Goal: Task Accomplishment & Management: Complete application form

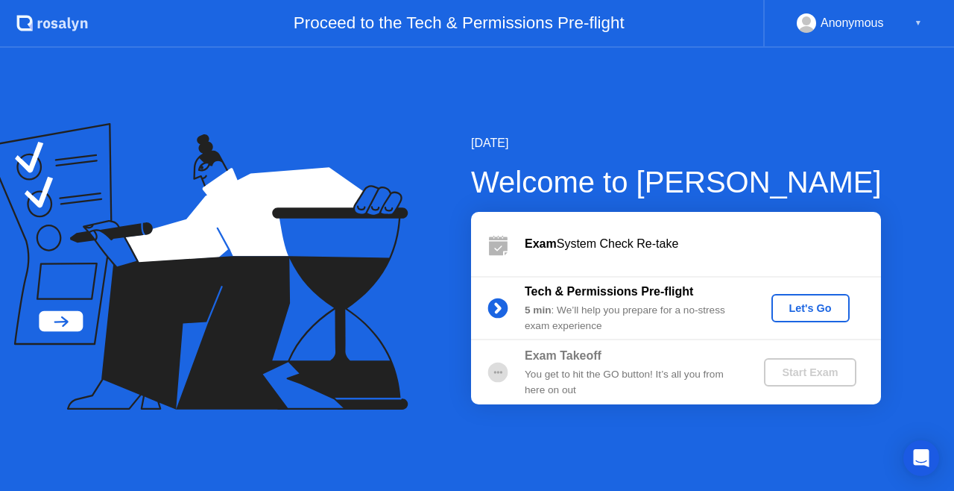
click at [801, 306] on div "Let's Go" at bounding box center [811, 308] width 66 height 12
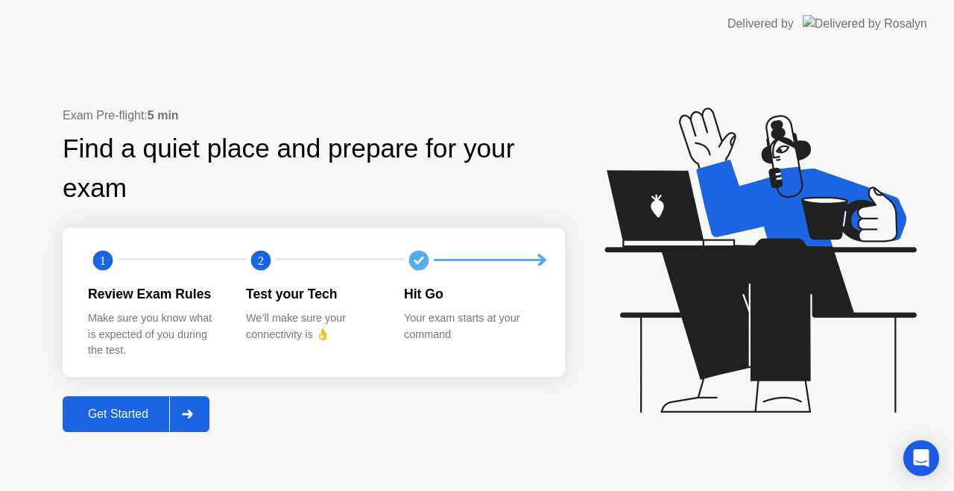
click at [121, 417] on div "Get Started" at bounding box center [118, 413] width 102 height 13
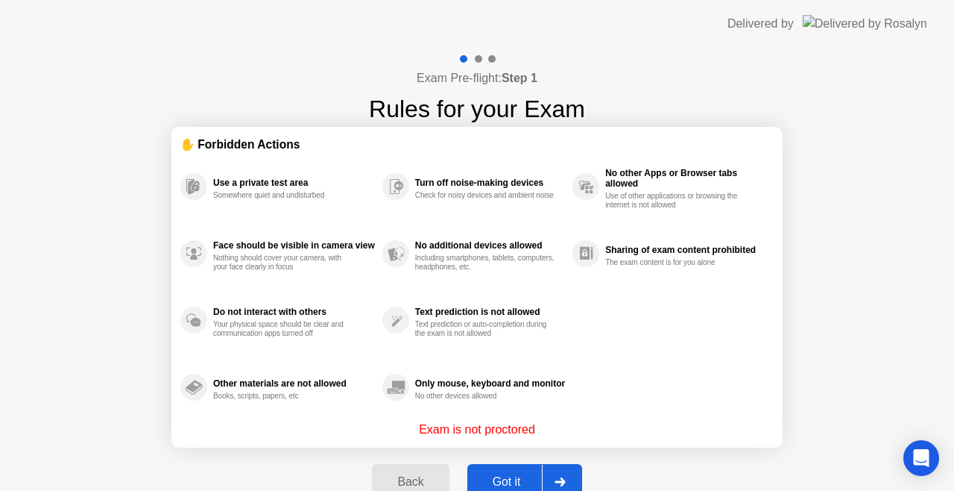
click at [502, 486] on div "Got it" at bounding box center [507, 481] width 70 height 13
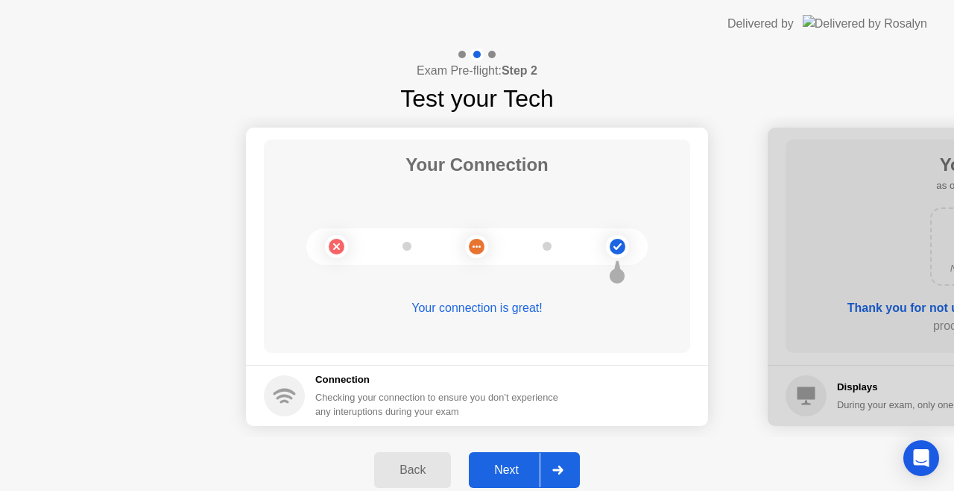
click at [506, 471] on div "Next" at bounding box center [506, 469] width 66 height 13
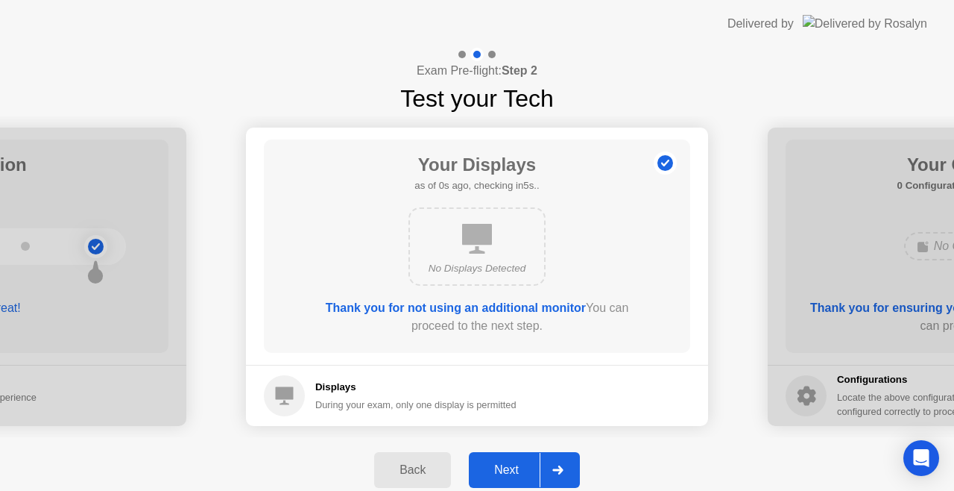
click at [506, 471] on div "Next" at bounding box center [506, 469] width 66 height 13
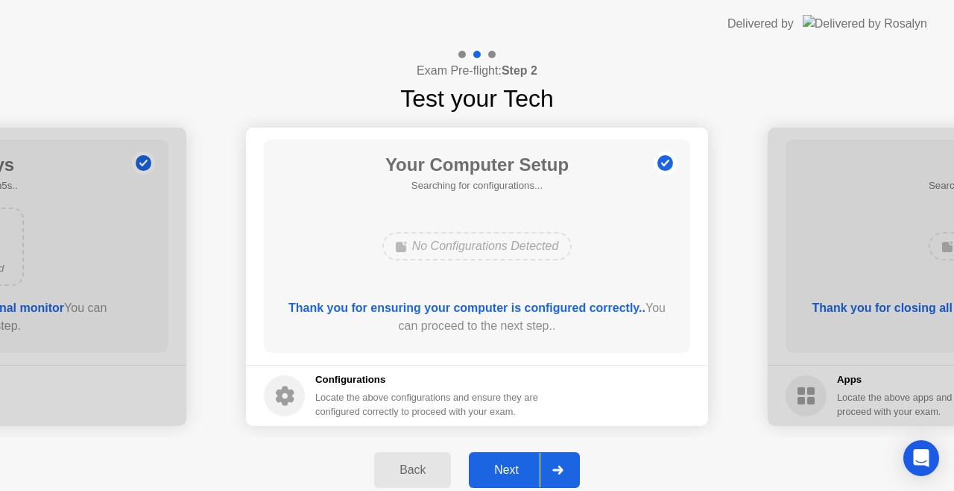
click at [506, 471] on div "Next" at bounding box center [506, 469] width 66 height 13
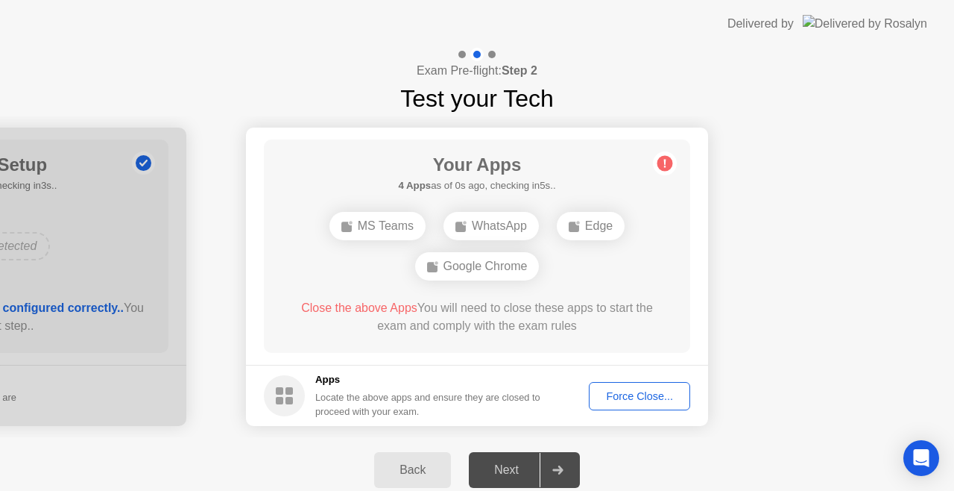
click at [629, 395] on div "Force Close..." at bounding box center [639, 396] width 91 height 12
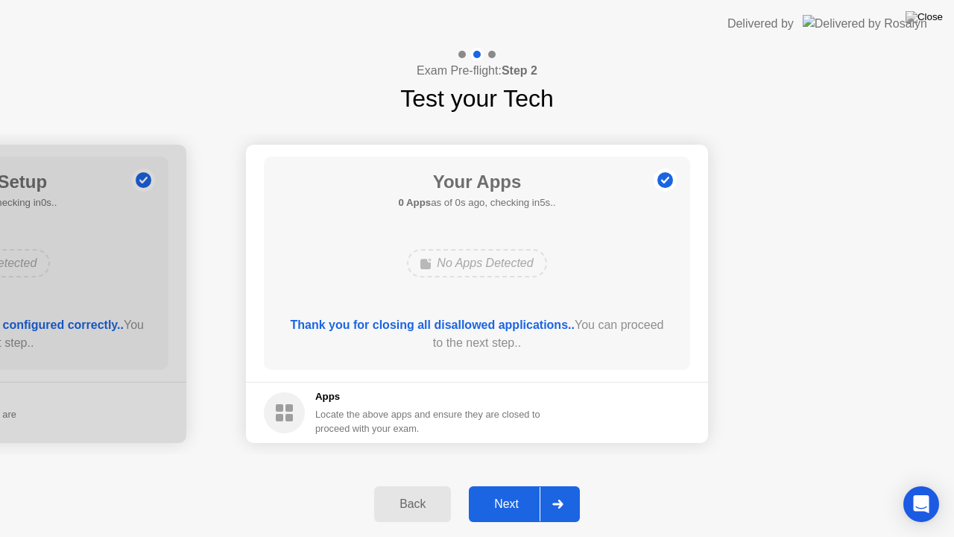
click at [508, 490] on button "Next" at bounding box center [524, 504] width 111 height 36
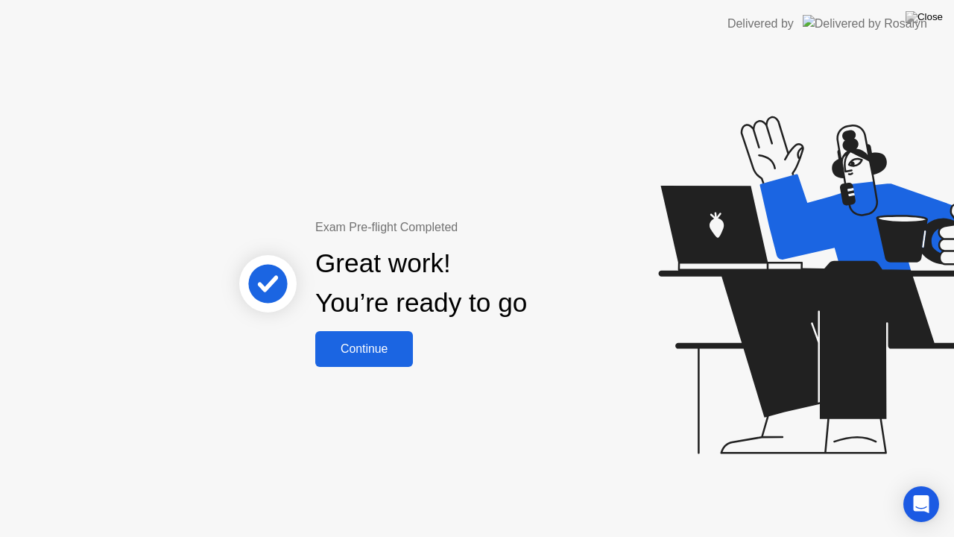
click at [377, 343] on div "Continue" at bounding box center [364, 348] width 89 height 13
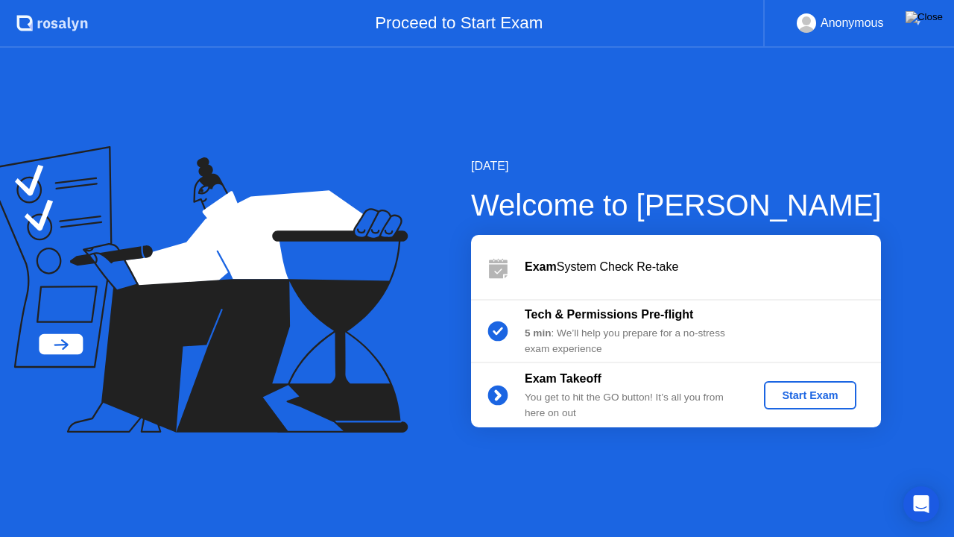
click at [804, 394] on div "Start Exam" at bounding box center [810, 395] width 80 height 12
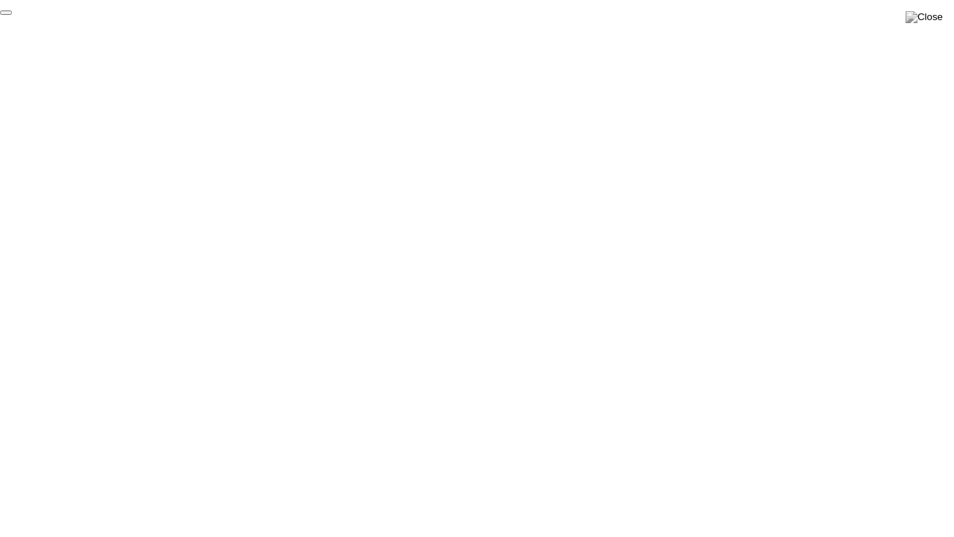
click div "End Proctoring Session"
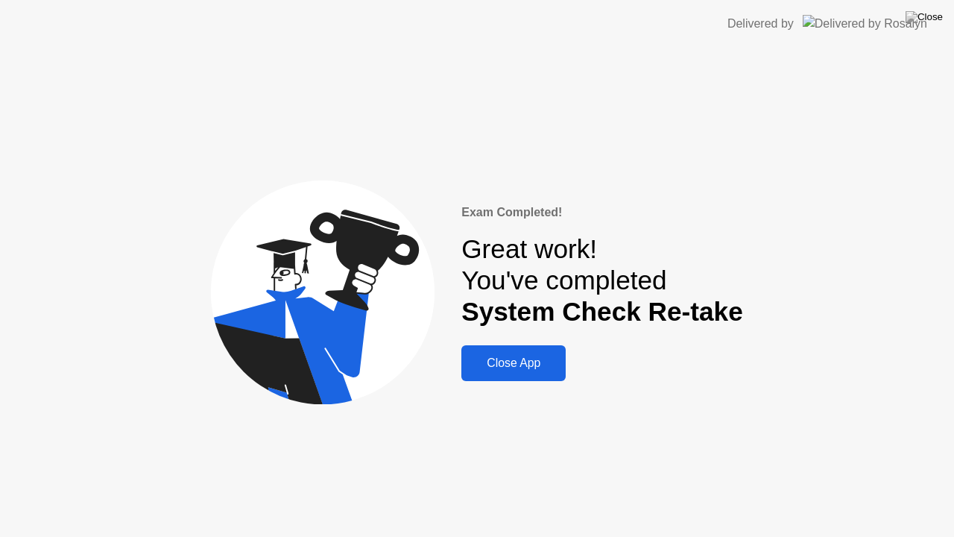
click at [496, 358] on div "Close App" at bounding box center [513, 362] width 95 height 13
